Goal: Information Seeking & Learning: Learn about a topic

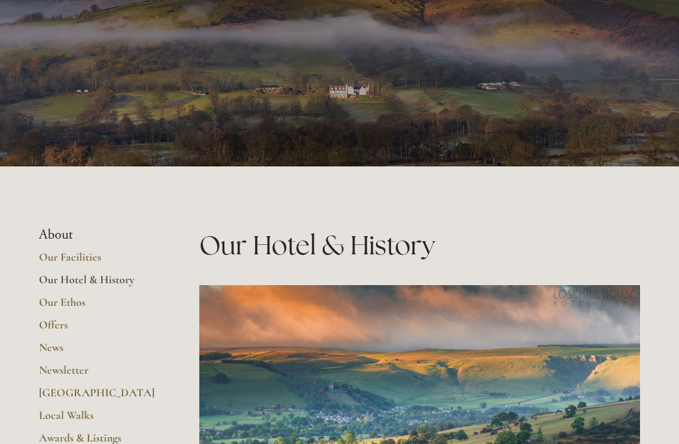
scroll to position [97, 0]
click at [93, 265] on link "Our Facilities" at bounding box center [99, 261] width 120 height 23
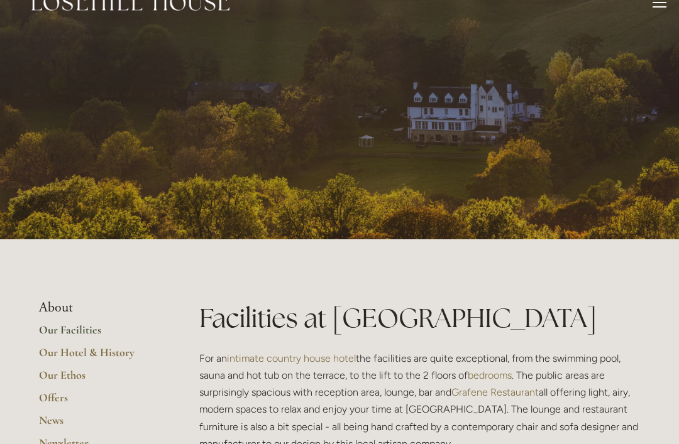
scroll to position [25, 0]
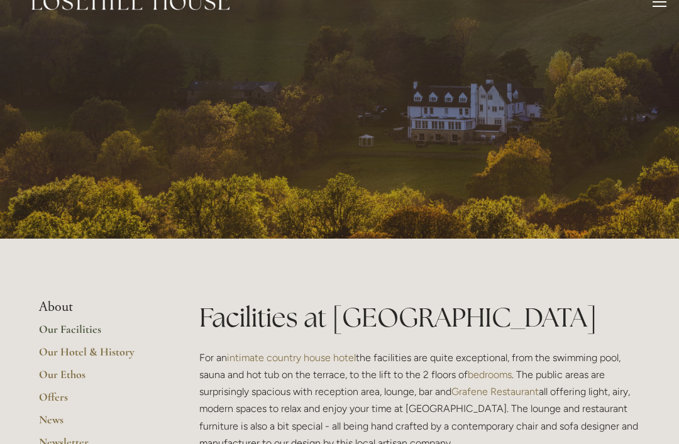
click at [65, 314] on li "About" at bounding box center [99, 307] width 120 height 16
click at [65, 309] on li "About" at bounding box center [99, 307] width 120 height 16
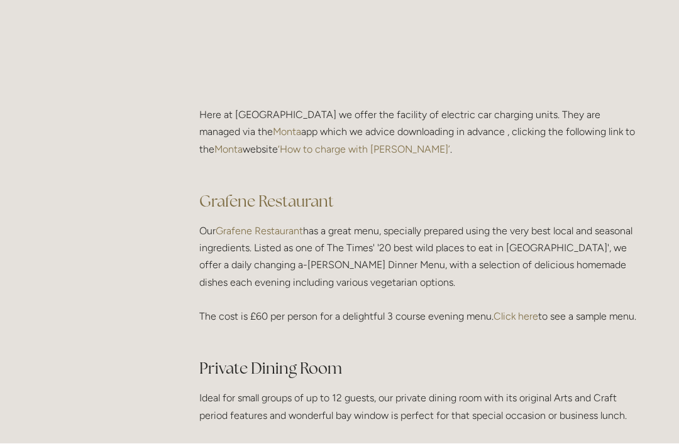
scroll to position [1735, 0]
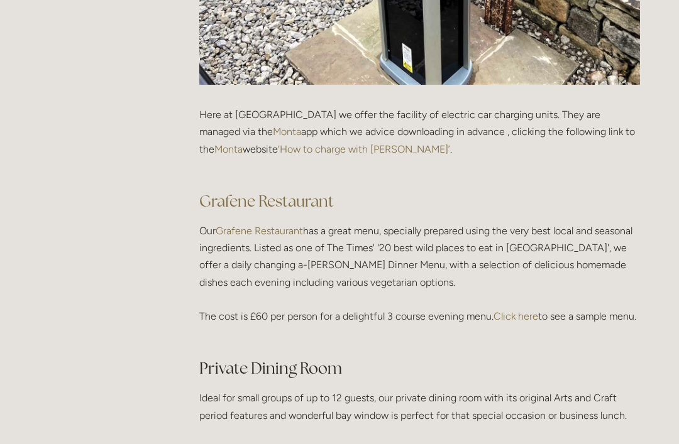
click at [510, 317] on link "Click here" at bounding box center [515, 316] width 45 height 12
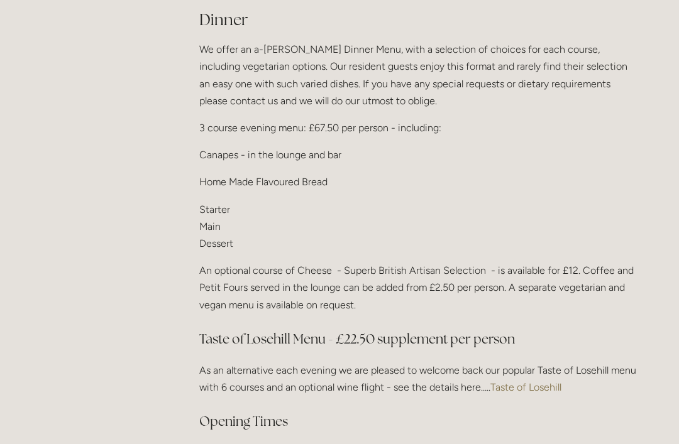
scroll to position [1530, 0]
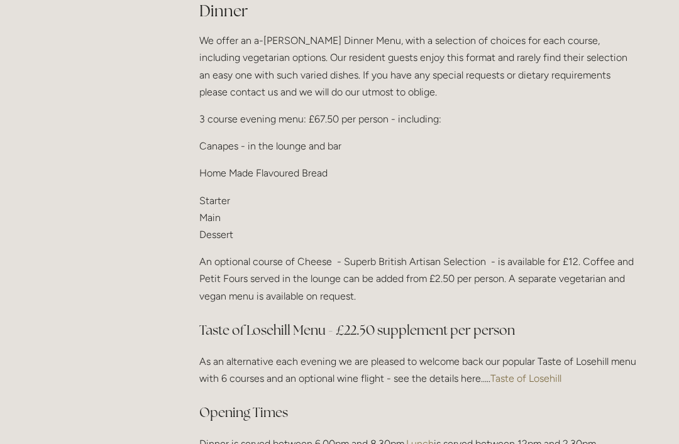
click at [539, 376] on link "Taste of Losehill" at bounding box center [525, 379] width 71 height 12
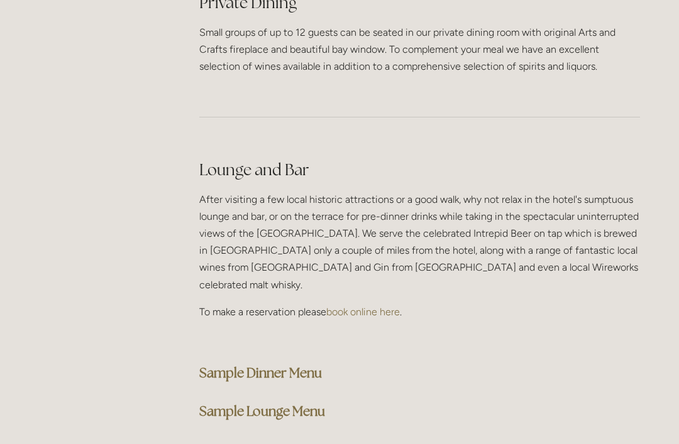
scroll to position [3054, 0]
click at [306, 365] on strong "Sample Dinner Menu" at bounding box center [260, 373] width 123 height 17
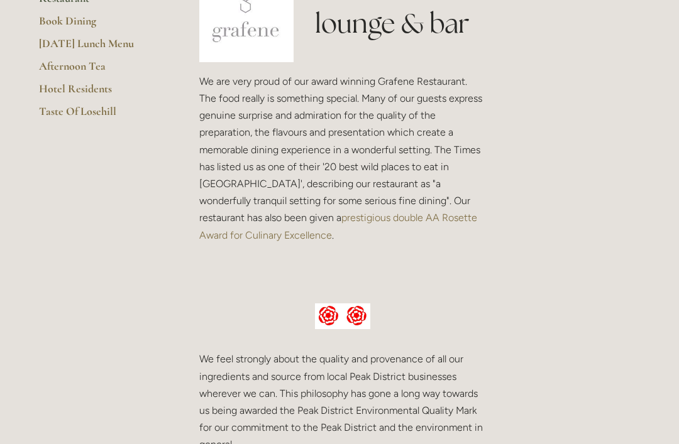
scroll to position [356, 0]
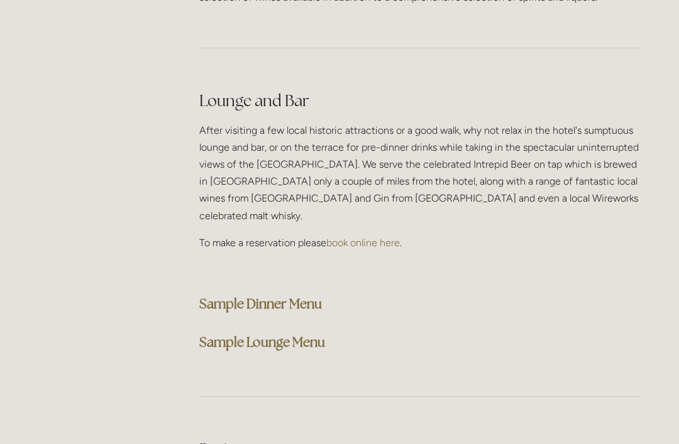
scroll to position [3123, 0]
click at [312, 295] on strong "Sample Dinner Menu" at bounding box center [260, 303] width 123 height 17
